Goal: Task Accomplishment & Management: Use online tool/utility

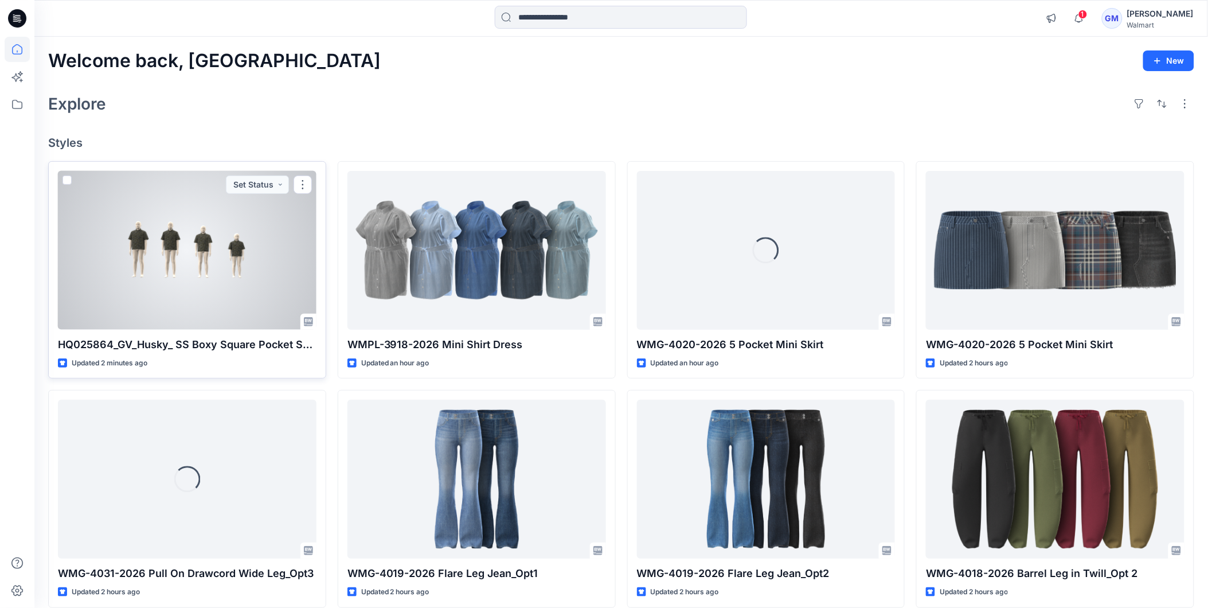
click at [211, 279] on div at bounding box center [187, 250] width 258 height 159
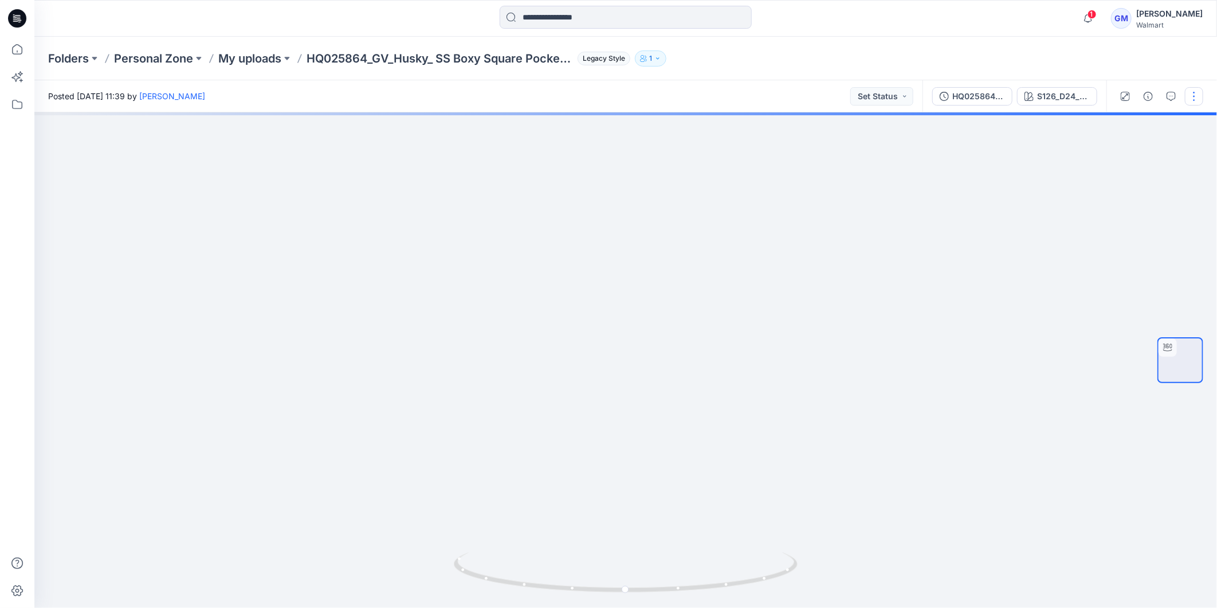
click at [1195, 103] on button "button" at bounding box center [1194, 96] width 18 height 18
click at [1129, 124] on button "Edit" at bounding box center [1146, 122] width 105 height 21
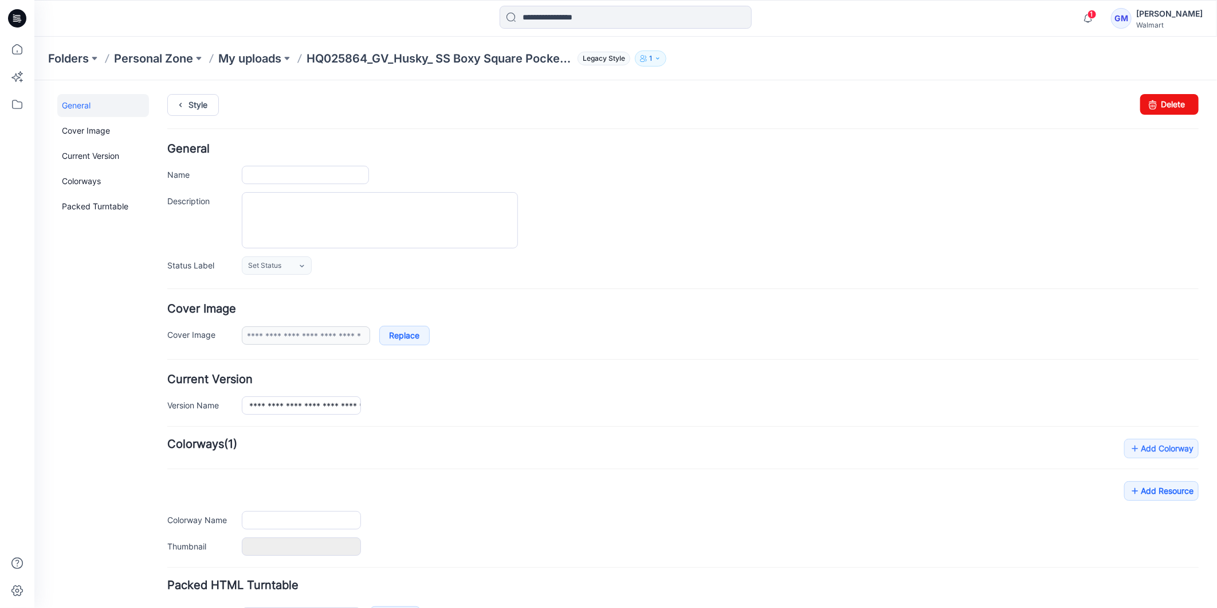
type input "**********"
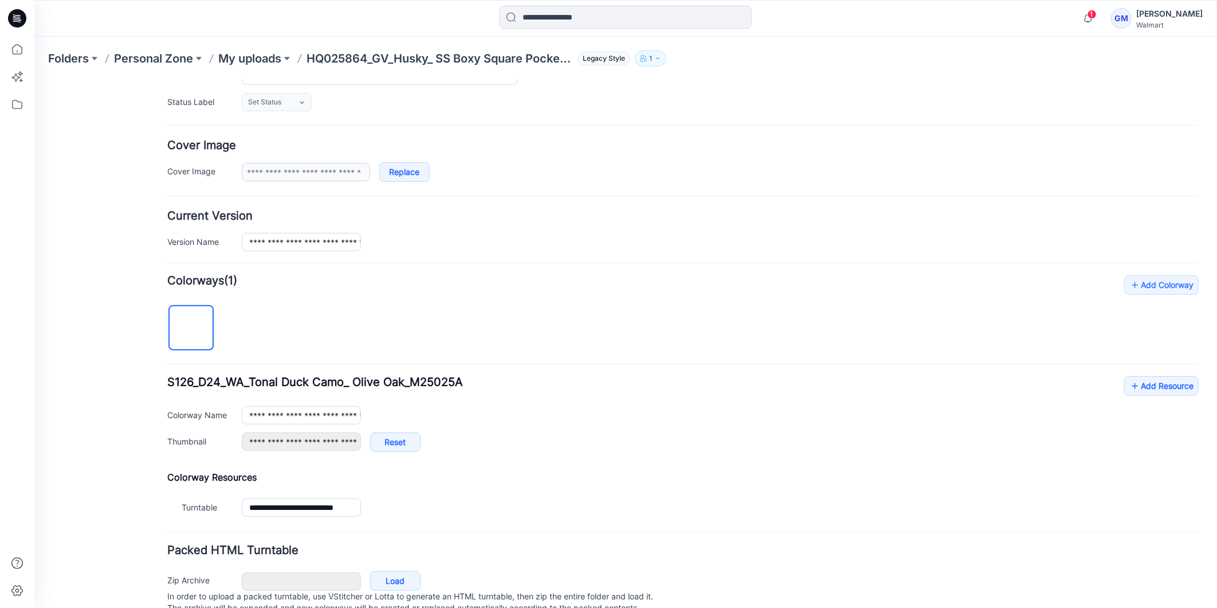
scroll to position [209, 0]
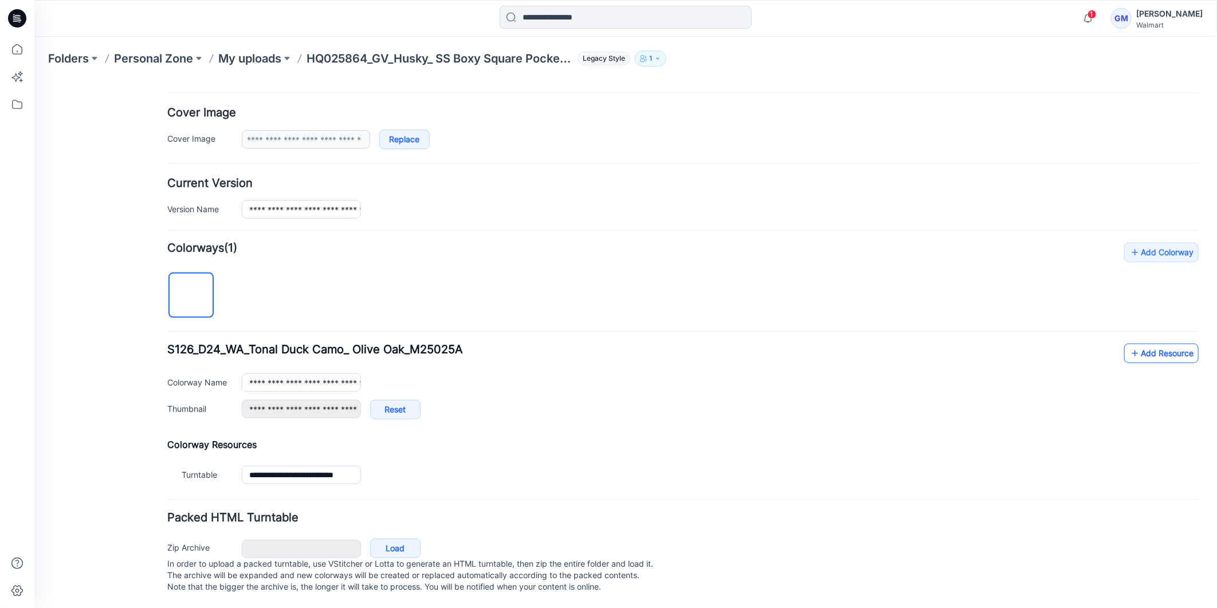
click at [1148, 344] on link "Add Resource" at bounding box center [1161, 352] width 75 height 19
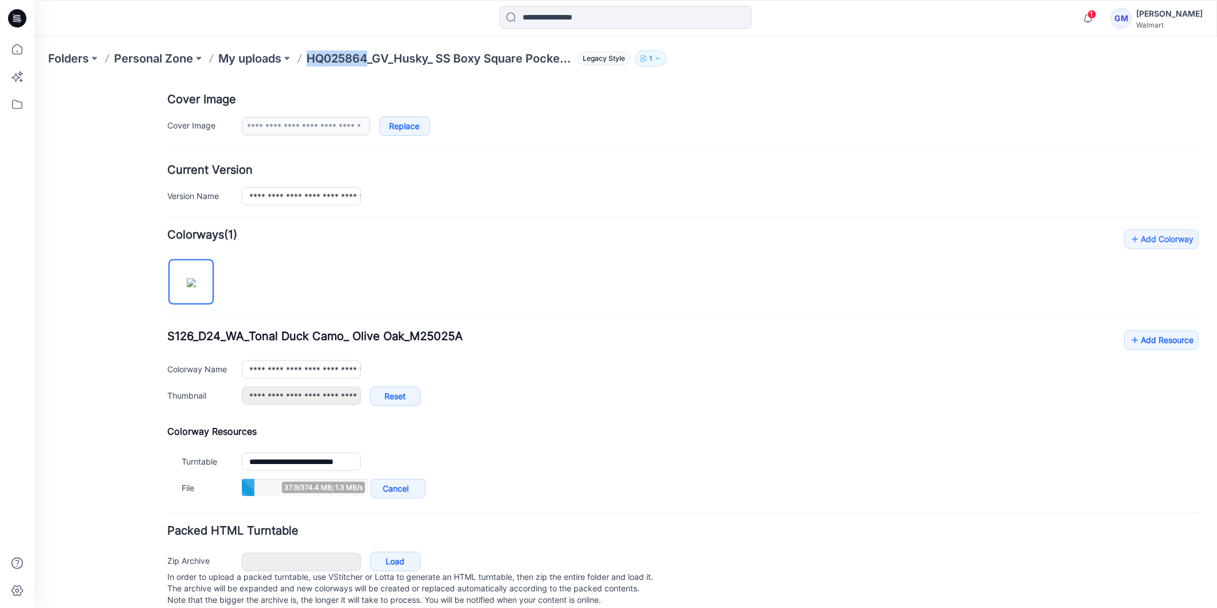
drag, startPoint x: 307, startPoint y: 59, endPoint x: 367, endPoint y: 69, distance: 61.5
click at [367, 69] on div "Folders Personal Zone My uploads HQ025864_GV_Husky_ SS Boxy Square Pocket Shirt…" at bounding box center [625, 59] width 1183 height 44
copy p "HQ025864"
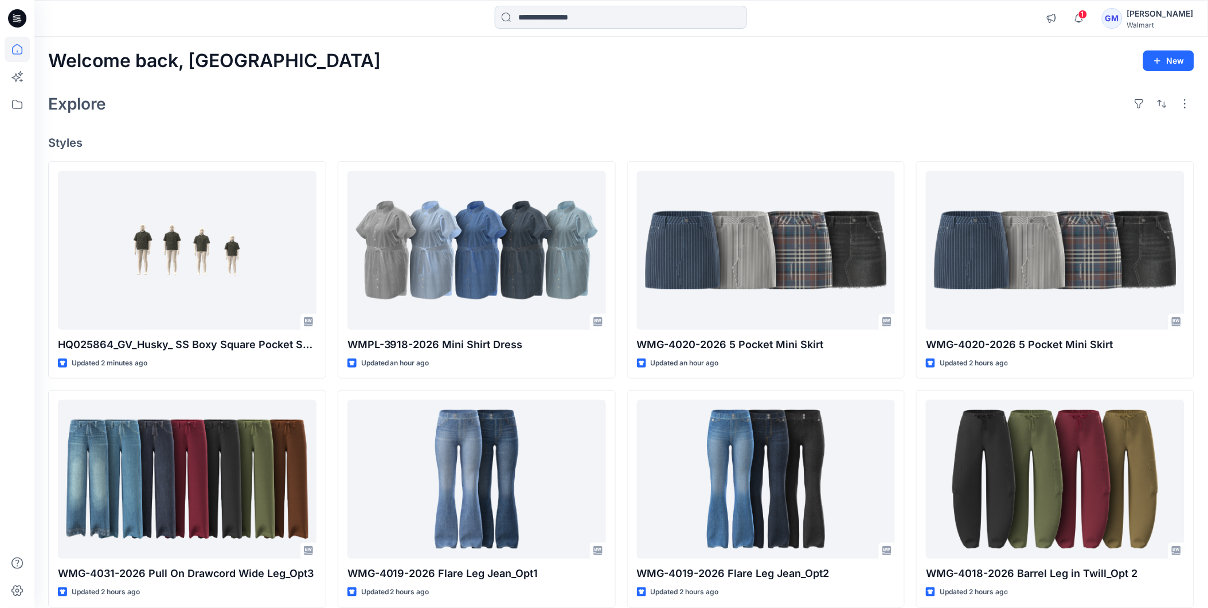
click at [595, 16] on input at bounding box center [621, 17] width 252 height 23
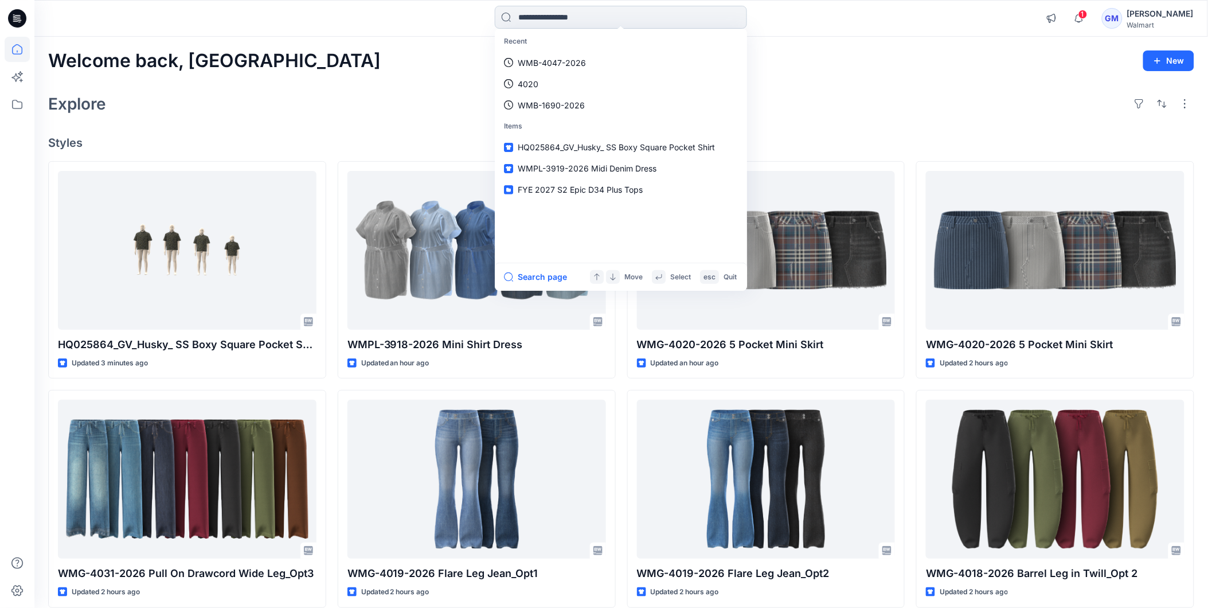
paste input "********"
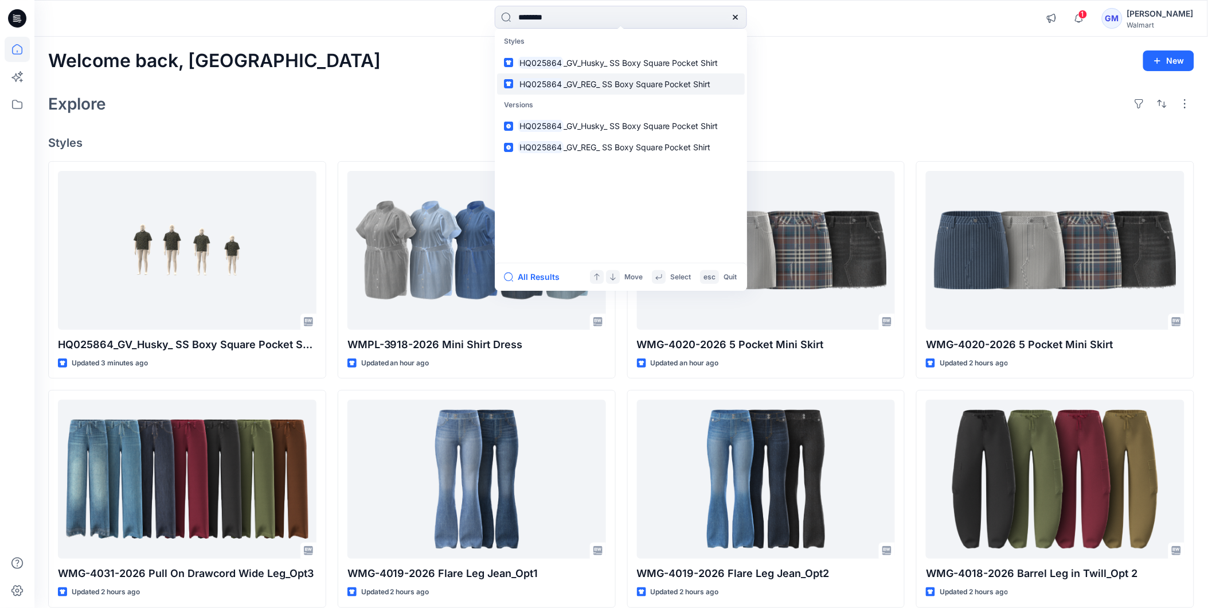
type input "********"
click at [594, 87] on span "_GV_REG_ SS Boxy Square Pocket Shirt" at bounding box center [636, 84] width 147 height 10
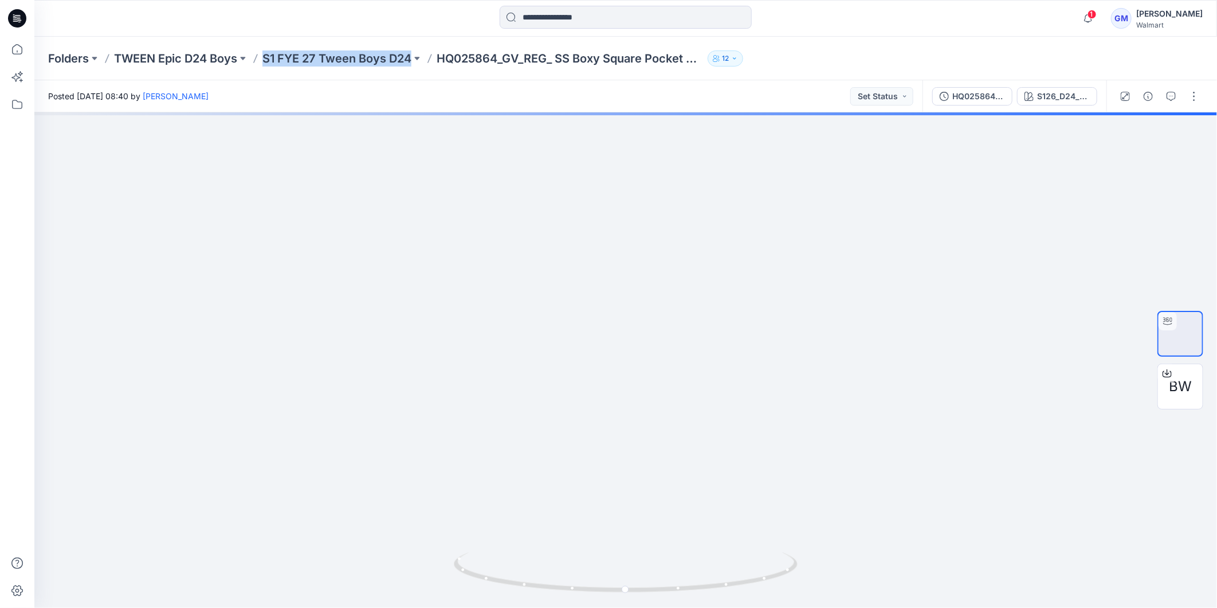
copy p "S1 FYE 27 Tween Boys D24"
drag, startPoint x: 262, startPoint y: 50, endPoint x: 413, endPoint y: 69, distance: 152.0
click at [413, 69] on div "Folders TWEEN Epic D24 Boys S1 FYE 27 Tween Boys D24 HQ025864_GV_REG_ SS Boxy S…" at bounding box center [625, 59] width 1183 height 44
click at [456, 221] on div at bounding box center [625, 359] width 1183 height 495
click at [20, 16] on icon at bounding box center [17, 18] width 18 height 18
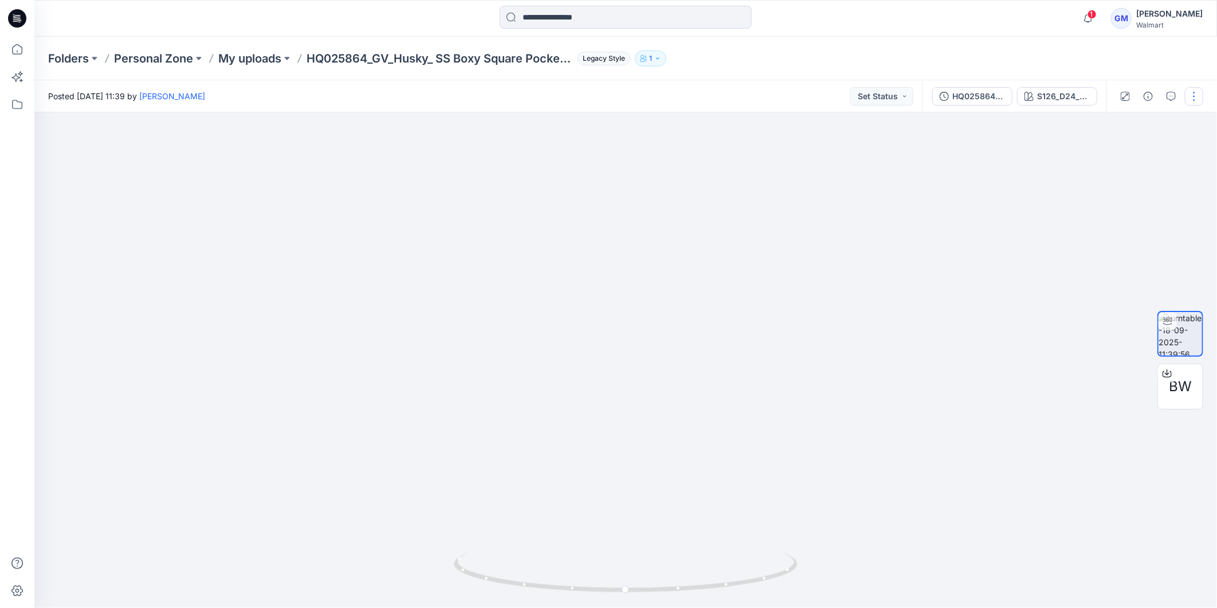
click at [1198, 101] on button "button" at bounding box center [1194, 96] width 18 height 18
click at [1149, 187] on p "Duplicate to..." at bounding box center [1140, 186] width 52 height 12
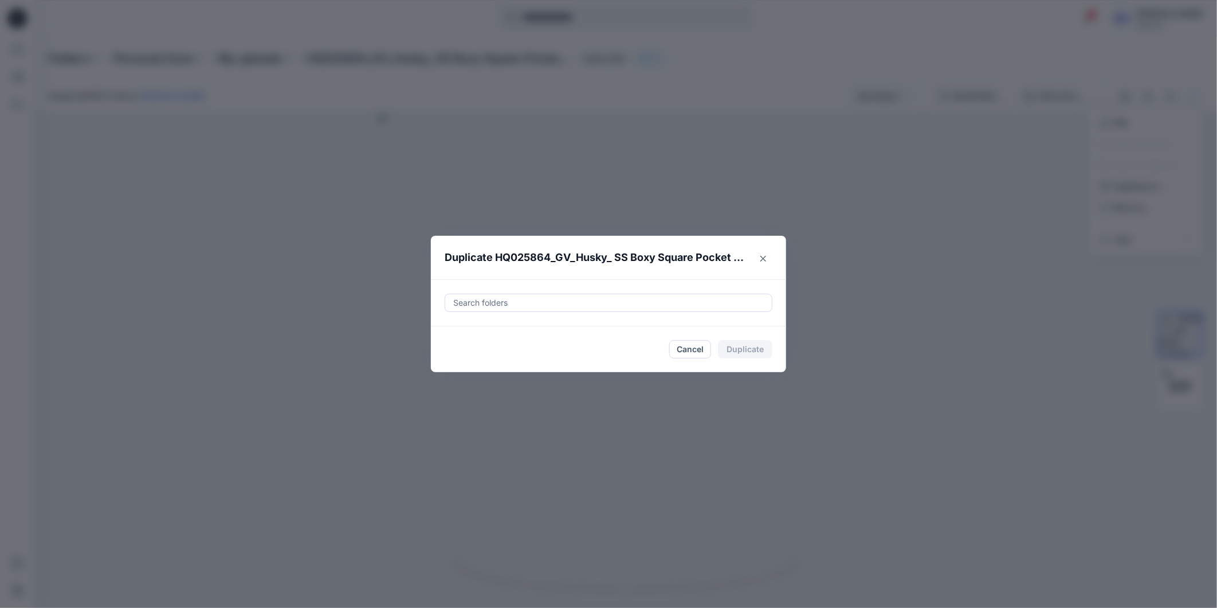
click at [573, 305] on div at bounding box center [608, 303] width 313 height 14
paste input "**********"
drag, startPoint x: 465, startPoint y: 331, endPoint x: 459, endPoint y: 348, distance: 18.3
click at [464, 331] on div at bounding box center [461, 331] width 9 height 9
type input "**********"
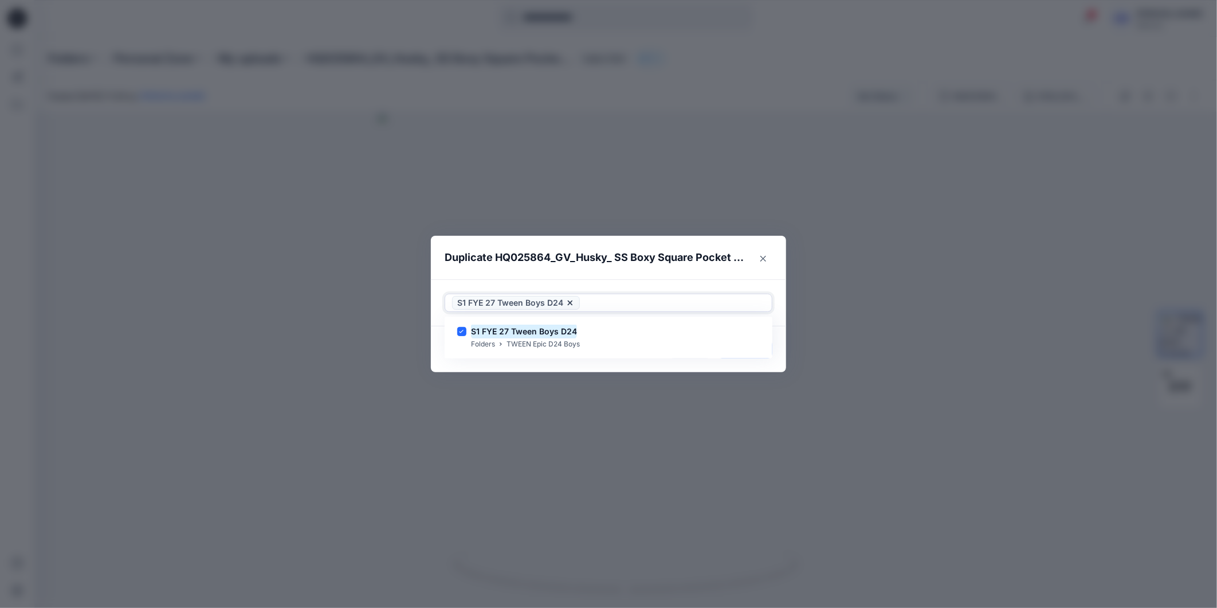
click at [456, 361] on footer "Cancel Duplicate" at bounding box center [608, 349] width 355 height 46
click at [753, 352] on button "Duplicate" at bounding box center [745, 349] width 54 height 18
click at [751, 357] on button "Close" at bounding box center [753, 349] width 37 height 18
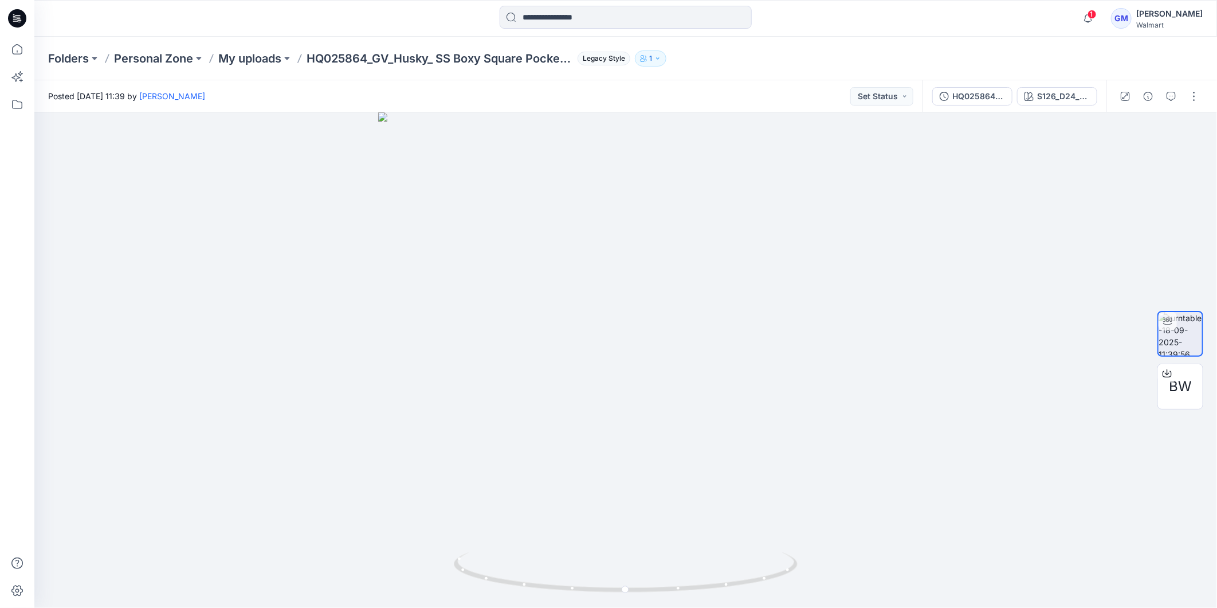
click at [10, 14] on icon at bounding box center [17, 18] width 18 height 18
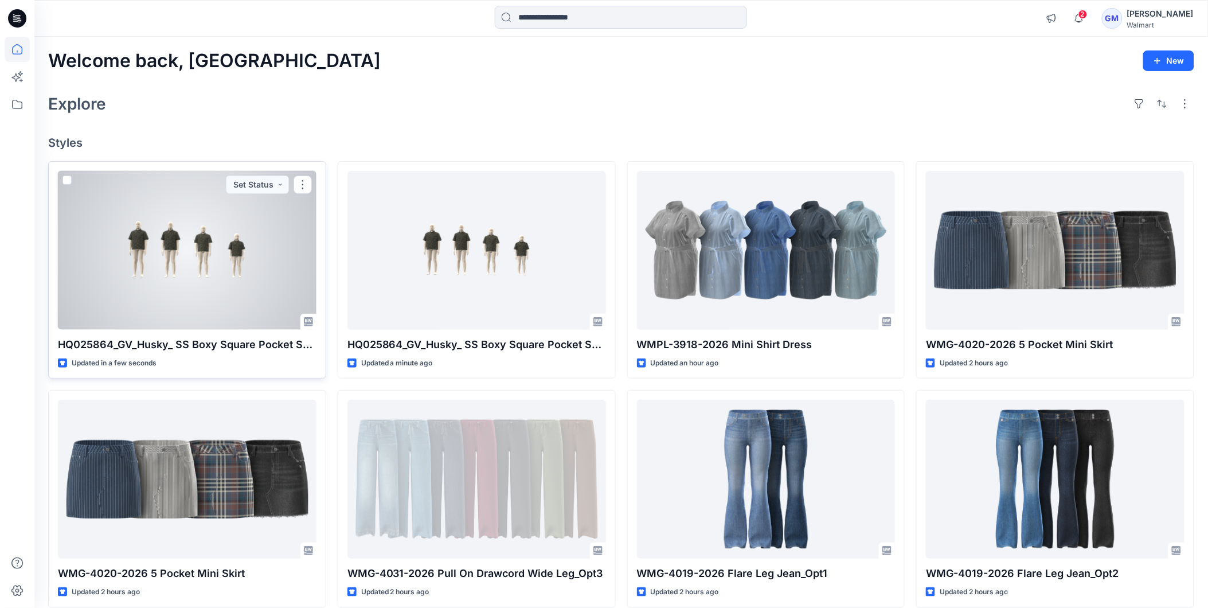
click at [255, 290] on div at bounding box center [187, 250] width 258 height 159
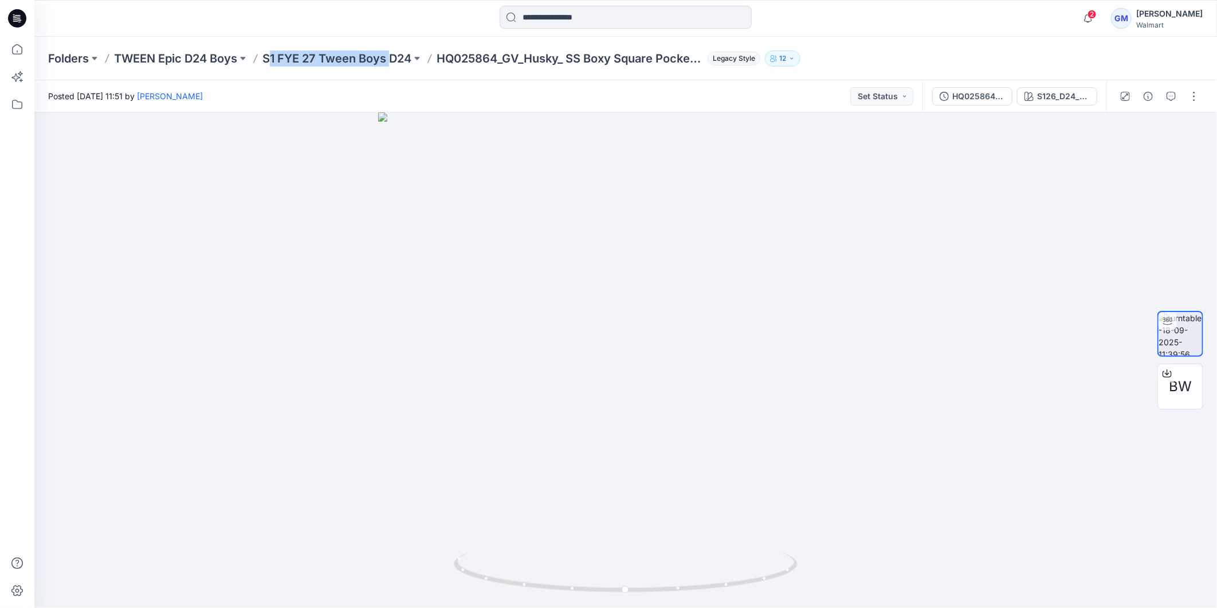
drag, startPoint x: 268, startPoint y: 42, endPoint x: 391, endPoint y: 66, distance: 126.1
click at [391, 66] on div "Folders TWEEN Epic D24 Boys S1 FYE 27 Tween Boys D24 HQ025864_GV_Husky_ SS Boxy…" at bounding box center [625, 59] width 1183 height 44
drag, startPoint x: 263, startPoint y: 41, endPoint x: 410, endPoint y: 66, distance: 149.4
click at [410, 66] on div "Folders TWEEN Epic D24 Boys S1 FYE 27 Tween Boys D24 HQ025864_GV_Husky_ SS Boxy…" at bounding box center [625, 59] width 1183 height 44
click at [992, 587] on div at bounding box center [625, 359] width 1183 height 495
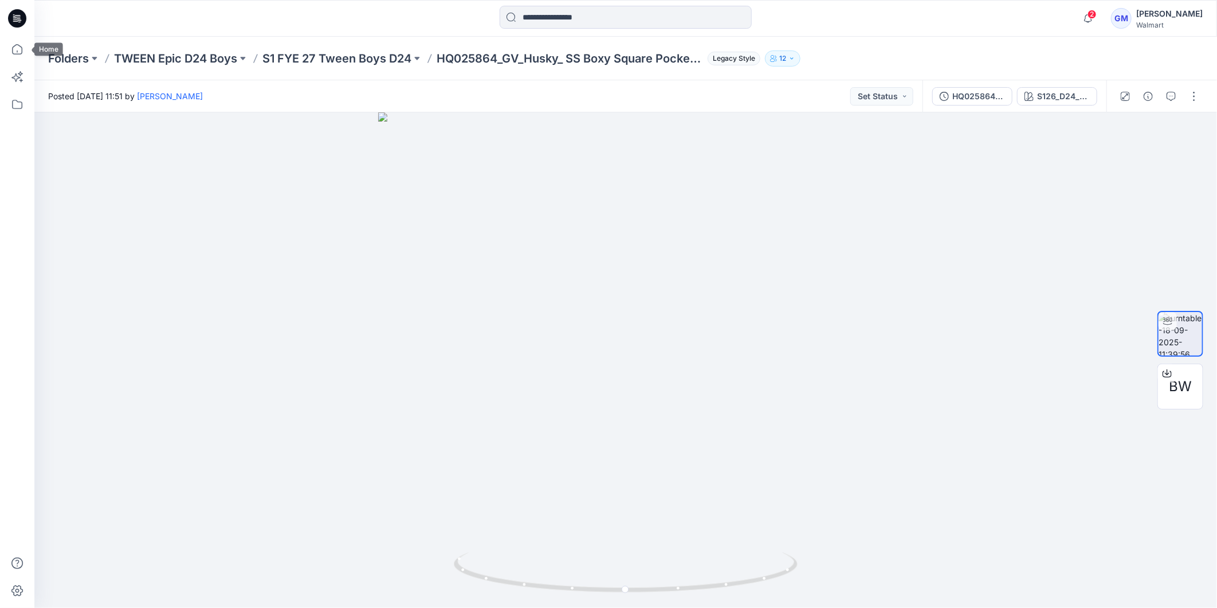
click at [14, 19] on icon at bounding box center [17, 18] width 18 height 18
